Goal: Task Accomplishment & Management: Complete application form

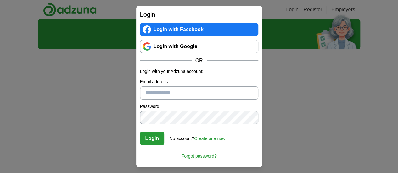
click at [207, 45] on link "Login with Google" at bounding box center [199, 46] width 118 height 13
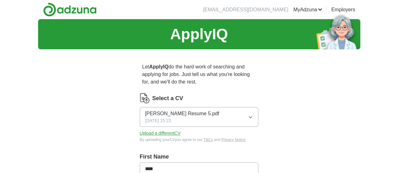
click at [173, 112] on div "[PERSON_NAME] Resume 5.pdf [DATE] 15:23" at bounding box center [182, 117] width 74 height 14
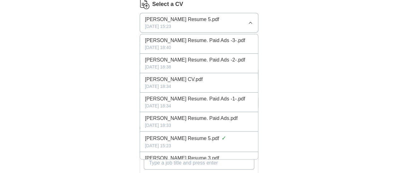
scroll to position [63, 0]
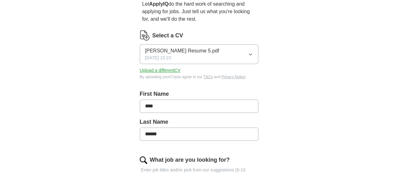
click at [159, 67] on button "Upload a different CV" at bounding box center [160, 70] width 41 height 7
click at [179, 100] on input "****" at bounding box center [199, 106] width 119 height 13
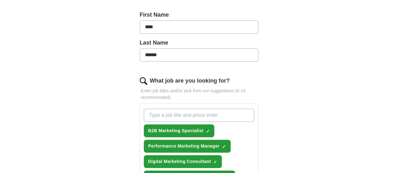
scroll to position [189, 0]
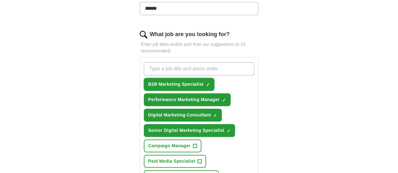
click at [0, 0] on span "×" at bounding box center [0, 0] width 0 height 0
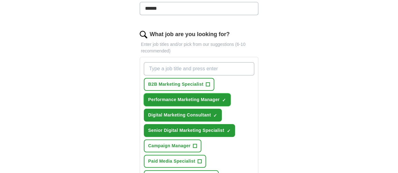
click at [0, 0] on span "×" at bounding box center [0, 0] width 0 height 0
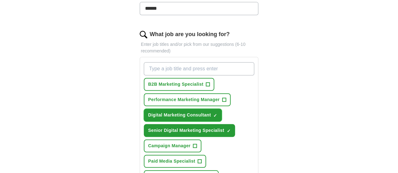
click at [201, 109] on button "Digital Marketing Consultant ✓ ×" at bounding box center [183, 115] width 78 height 13
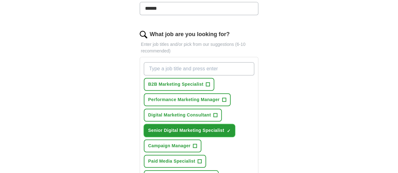
click at [0, 0] on span "×" at bounding box center [0, 0] width 0 height 0
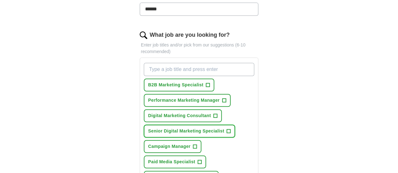
scroll to position [157, 0]
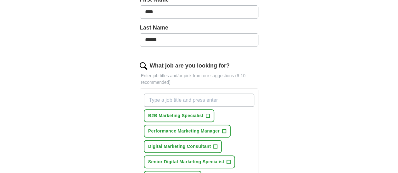
click at [209, 94] on input "What job are you looking for?" at bounding box center [199, 100] width 111 height 13
type input "software eng"
click at [233, 94] on input "software eng" at bounding box center [199, 100] width 111 height 13
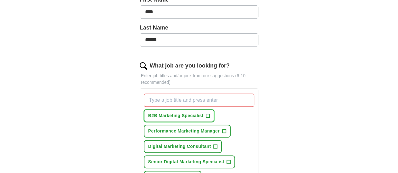
click at [206, 114] on span "+" at bounding box center [208, 116] width 4 height 5
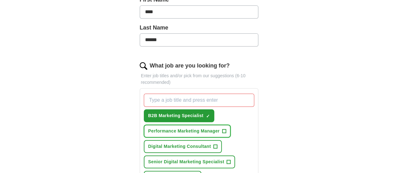
click at [205, 125] on button "Performance Marketing Manager +" at bounding box center [187, 131] width 87 height 13
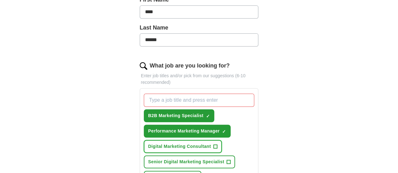
click at [186, 143] on span "Digital Marketing Consultant" at bounding box center [179, 146] width 63 height 7
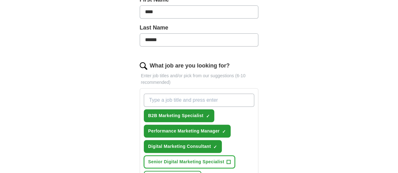
click at [188, 159] on span "Senior Digital Marketing Specialist" at bounding box center [186, 162] width 76 height 7
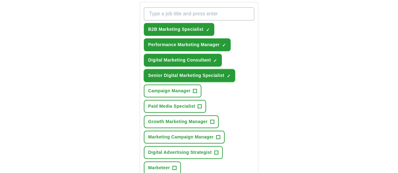
scroll to position [252, 0]
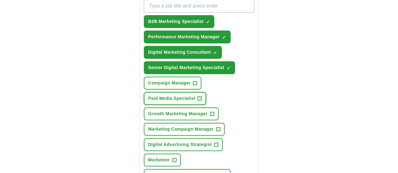
click at [195, 95] on span "Paid Media Specialist" at bounding box center [171, 98] width 47 height 7
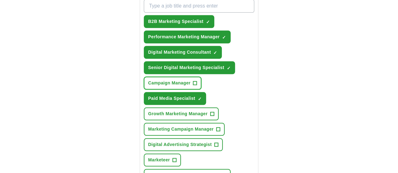
click at [161, 80] on span "Campaign Manager" at bounding box center [169, 83] width 42 height 7
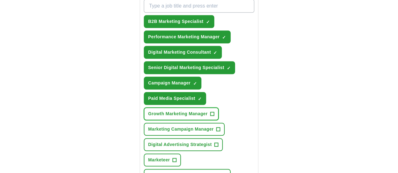
click at [161, 111] on span "Growth Marketing Manager" at bounding box center [177, 114] width 59 height 7
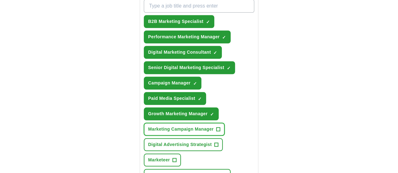
click at [163, 126] on span "Marketing Campaign Manager" at bounding box center [180, 129] width 65 height 7
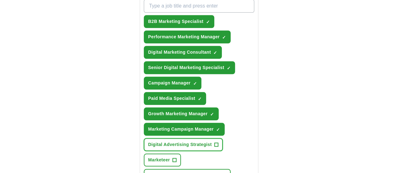
click at [169, 142] on span "Digital Advertising Strategist" at bounding box center [180, 145] width 64 height 7
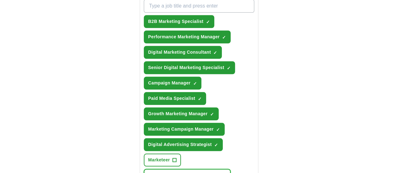
click at [179, 172] on span "Social Media Marketing Manager" at bounding box center [183, 175] width 71 height 7
click at [170, 157] on span "Marketeer" at bounding box center [159, 160] width 22 height 7
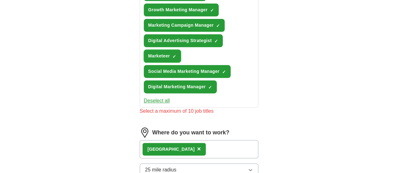
scroll to position [346, 0]
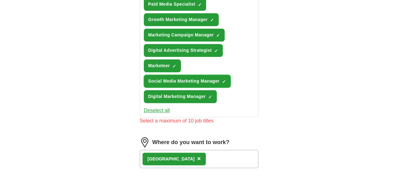
click at [182, 78] on span "Social Media Marketing Manager" at bounding box center [183, 81] width 71 height 7
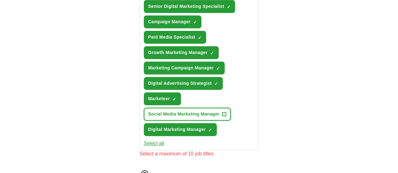
scroll to position [283, 0]
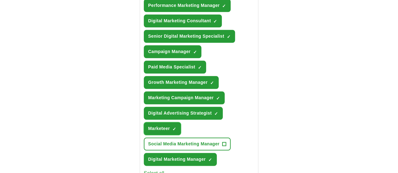
click at [170, 126] on span "Marketeer" at bounding box center [159, 129] width 22 height 7
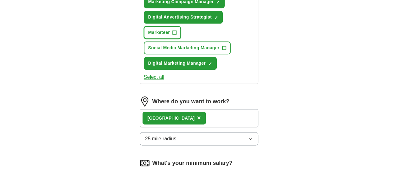
scroll to position [409, 0]
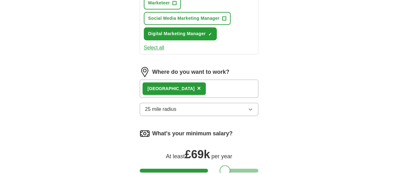
click at [220, 165] on div at bounding box center [225, 170] width 11 height 11
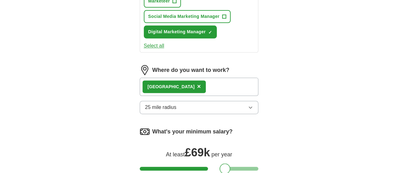
scroll to position [472, 0]
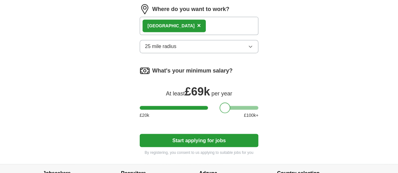
click at [191, 134] on button "Start applying for jobs" at bounding box center [199, 140] width 119 height 13
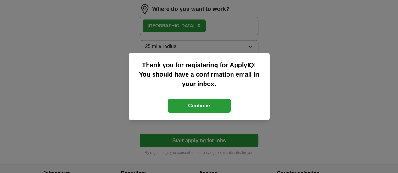
click at [196, 104] on button "Continue" at bounding box center [199, 106] width 63 height 14
